Goal: Task Accomplishment & Management: Complete application form

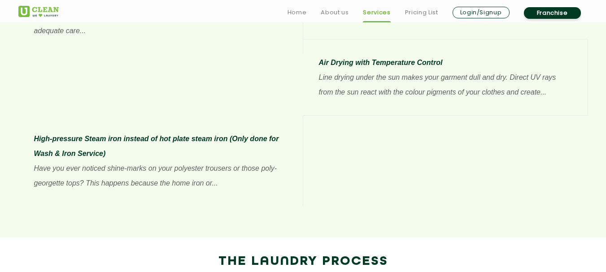
scroll to position [864, 0]
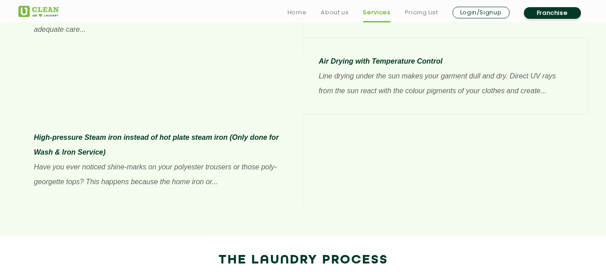
click at [546, 14] on link "Franchise" at bounding box center [552, 13] width 57 height 12
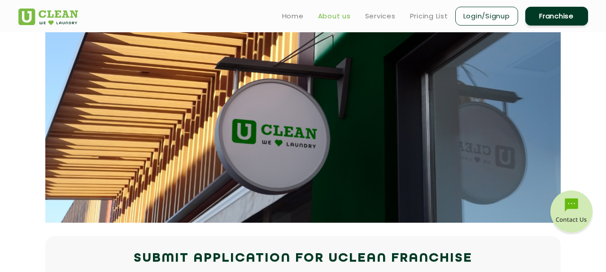
click at [332, 16] on link "About us" at bounding box center [334, 16] width 33 height 11
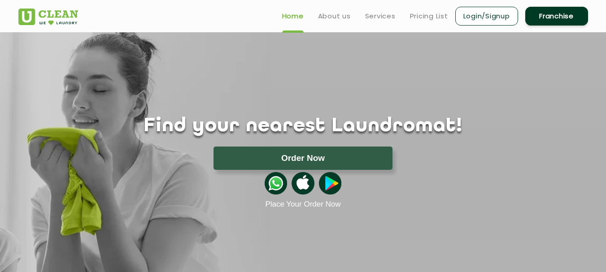
click at [533, 73] on div "Find your nearest Laundromat! Please select the location Order Now Place Your O…" at bounding box center [303, 120] width 583 height 177
click at [567, 16] on link "Franchise" at bounding box center [557, 16] width 63 height 19
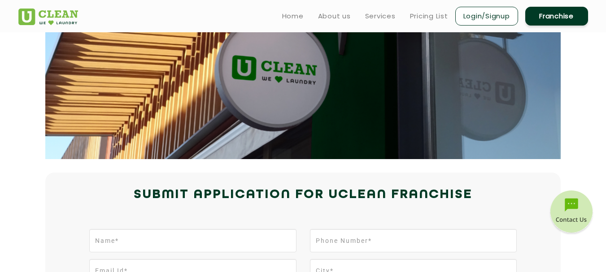
scroll to position [127, 0]
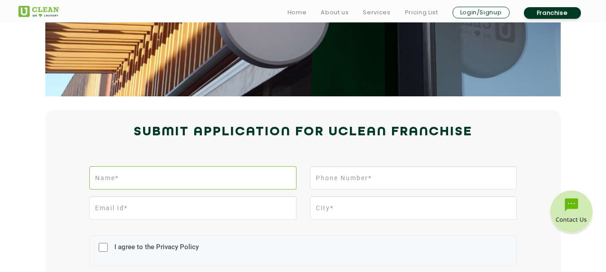
click at [237, 173] on input "text" at bounding box center [192, 178] width 207 height 23
type input "NIKHIL"
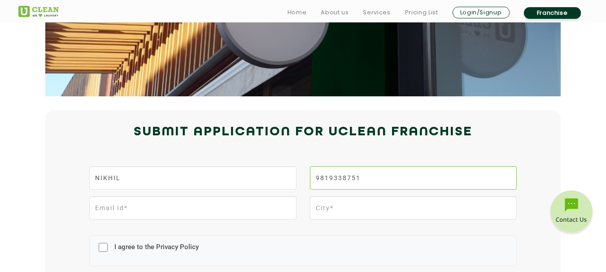
type input "9819338751"
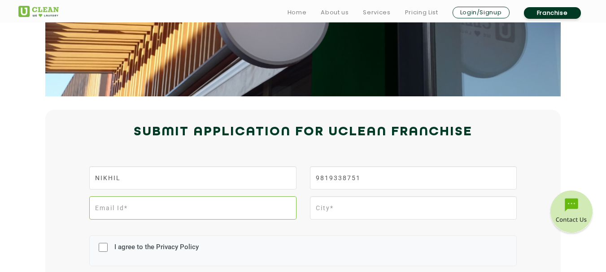
click at [180, 212] on input "email" at bounding box center [192, 208] width 207 height 23
type input "K"
type input "[EMAIL_ADDRESS][DOMAIN_NAME]"
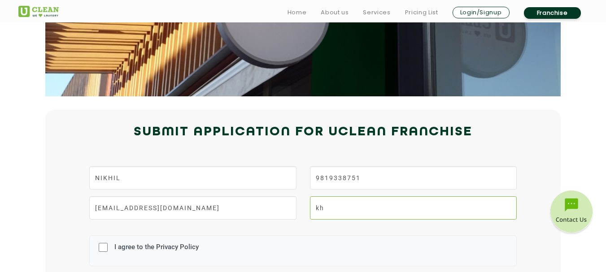
type input "k"
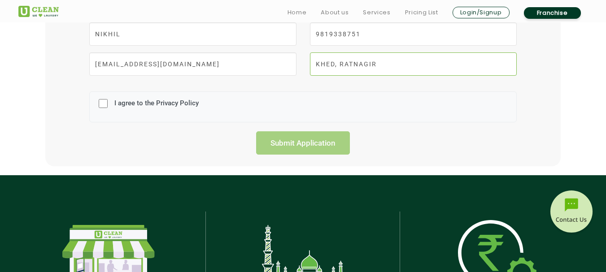
scroll to position [271, 0]
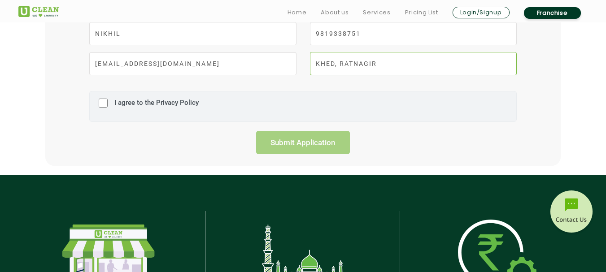
type input "KHED, RATNAGIR"
click at [101, 104] on input "I agree to the Privacy Policy" at bounding box center [103, 103] width 9 height 23
checkbox input "true"
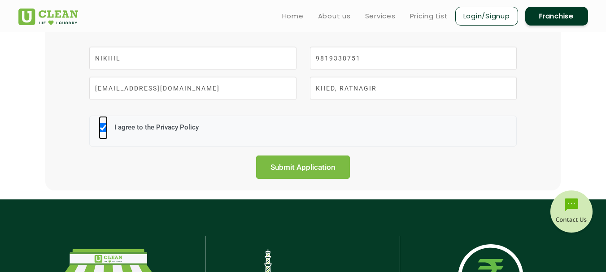
scroll to position [243, 0]
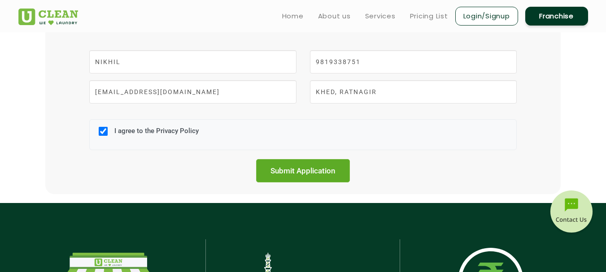
click at [278, 166] on input "Submit Application" at bounding box center [303, 170] width 94 height 23
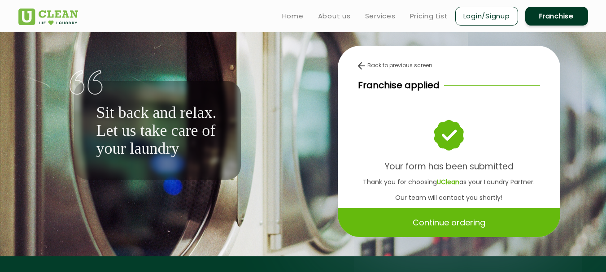
click at [359, 70] on div "Back to previous screen Franchise applied Your form has been submitted Thank yo…" at bounding box center [449, 142] width 223 height 192
click at [361, 65] on img at bounding box center [361, 65] width 7 height 7
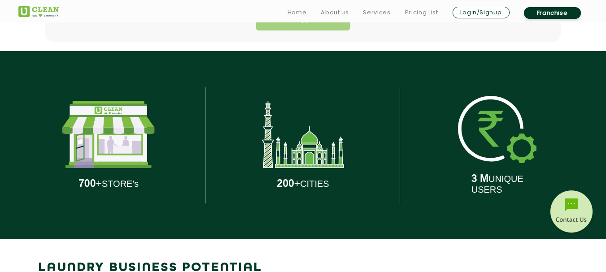
scroll to position [401, 0]
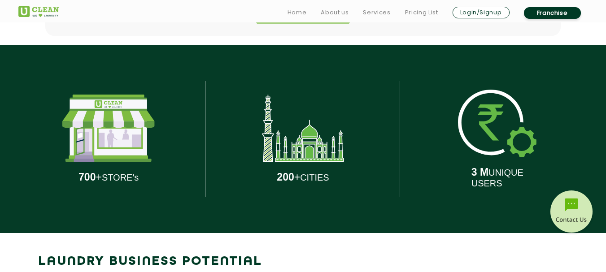
click at [288, 176] on b "200" at bounding box center [285, 177] width 17 height 12
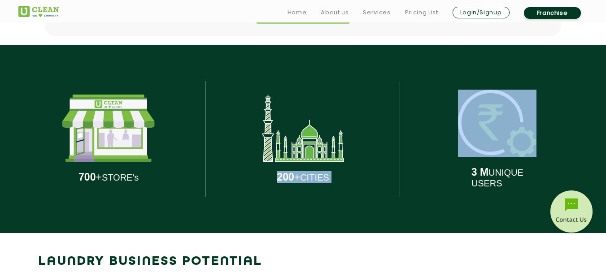
click at [288, 176] on b "200" at bounding box center [285, 177] width 17 height 12
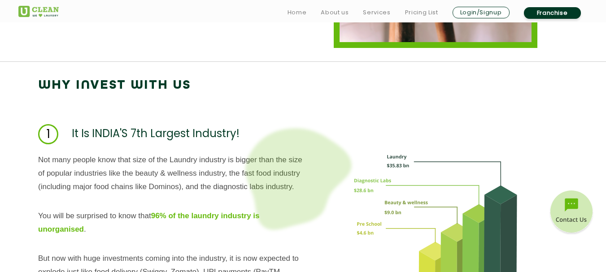
scroll to position [825, 0]
